Goal: Task Accomplishment & Management: Manage account settings

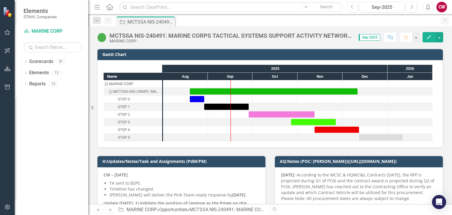
scroll to position [59, 0]
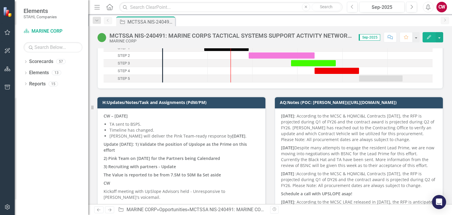
click at [142, 122] on p "TA sent to BSPS." at bounding box center [185, 124] width 150 height 6
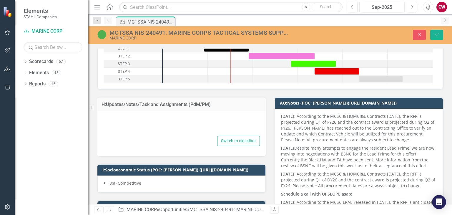
type textarea "<p data-start="129" data-end="156"><strong data-start="129" data-end="156">CW &…"
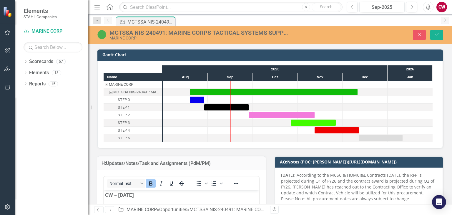
scroll to position [29, 0]
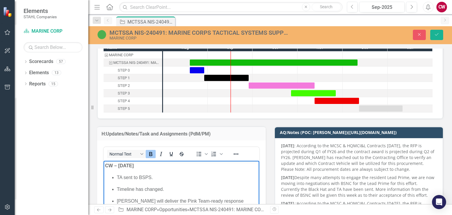
click at [105, 167] on strong "CW – [DATE]" at bounding box center [119, 165] width 29 height 5
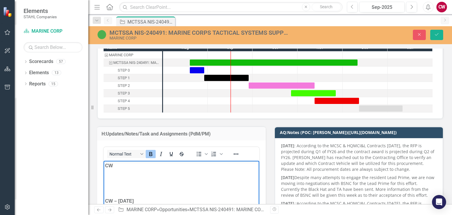
drag, startPoint x: 154, startPoint y: 178, endPoint x: 150, endPoint y: 178, distance: 3.9
click at [150, 178] on strong "Delivered Red Team Ready ﻿" at bounding box center [136, 177] width 62 height 5
drag, startPoint x: 164, startPoint y: 179, endPoint x: 199, endPoint y: 336, distance: 160.8
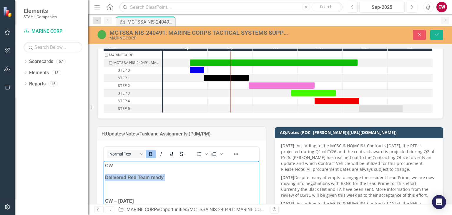
drag, startPoint x: 165, startPoint y: 177, endPoint x: 95, endPoint y: 174, distance: 69.6
click at [164, 178] on p "Delivered Red Team ready ﻿" at bounding box center [181, 177] width 153 height 7
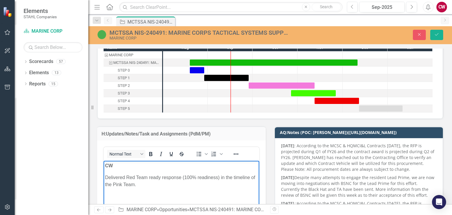
click at [434, 35] on button "Save" at bounding box center [437, 35] width 13 height 10
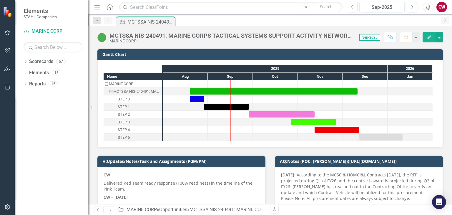
click at [375, 138] on div "Task: Start date: 2025-12-12 End date: 2026-01-11" at bounding box center [381, 137] width 44 height 6
click at [359, 144] on div "Name MARINE CORP MCTSSA NIS-240491: MARINE CORPS TACTICAL SYSTEMS SUPPORT ACTIV…" at bounding box center [270, 103] width 346 height 87
click at [380, 115] on div at bounding box center [365, 114] width 45 height 7
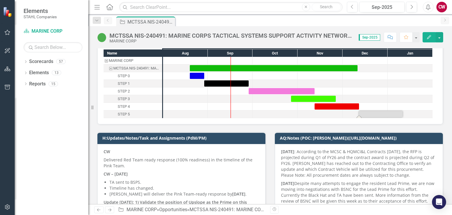
scroll to position [29, 0]
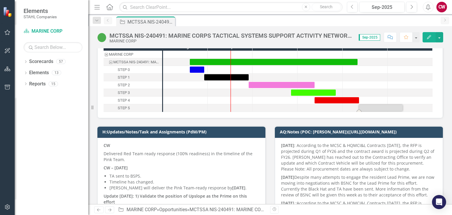
click at [122, 145] on p "CW" at bounding box center [182, 146] width 156 height 7
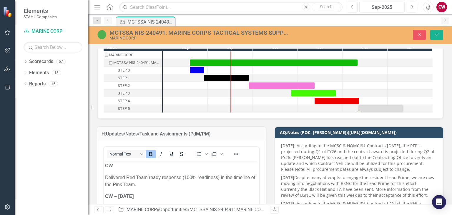
scroll to position [0, 0]
click at [120, 167] on p "CW" at bounding box center [181, 165] width 153 height 7
click at [436, 34] on icon "Save" at bounding box center [436, 34] width 5 height 4
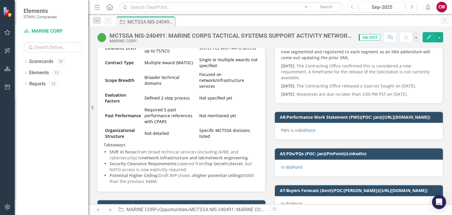
scroll to position [648, 0]
